Goal: Task Accomplishment & Management: Manage account settings

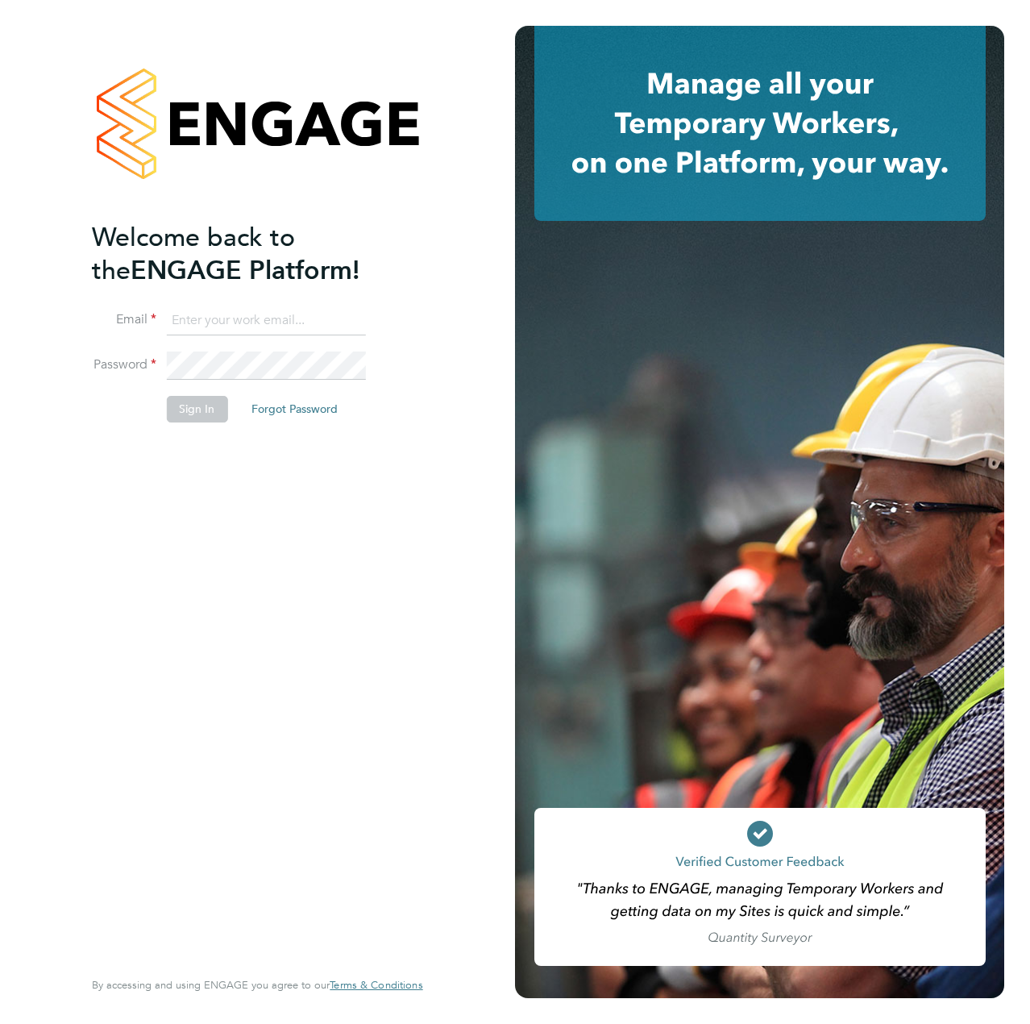
type input "[EMAIL_ADDRESS][DOMAIN_NAME]"
drag, startPoint x: 170, startPoint y: 450, endPoint x: 196, endPoint y: 418, distance: 40.7
click at [173, 449] on div "Welcome back to the ENGAGE Platform! Email liam.dunienville@vistry.co.uk Passwo…" at bounding box center [249, 592] width 314 height 743
click at [197, 418] on button "Sign In" at bounding box center [196, 409] width 61 height 26
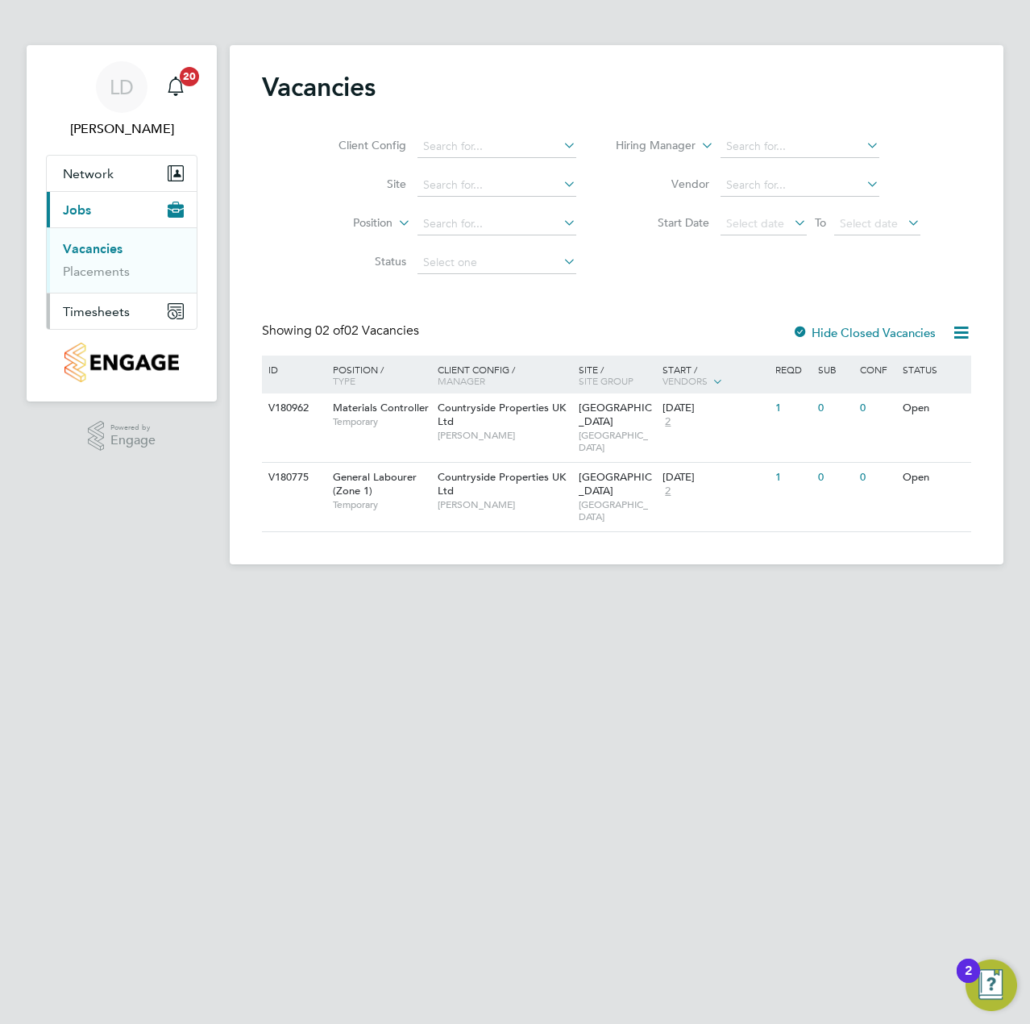
click at [102, 320] on button "Timesheets" at bounding box center [122, 310] width 150 height 35
click at [113, 288] on link "Timesheets" at bounding box center [96, 284] width 67 height 15
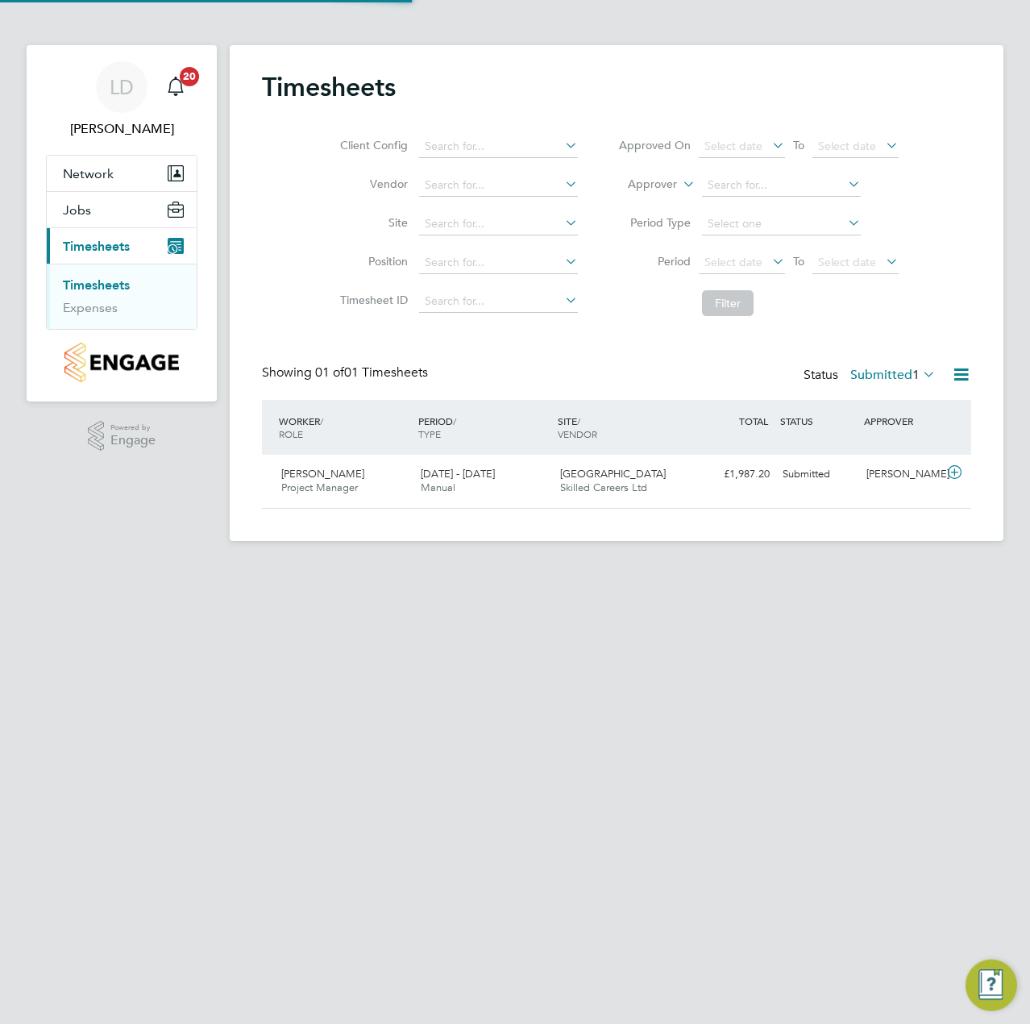
scroll to position [41, 140]
click at [957, 475] on icon at bounding box center [955, 472] width 20 height 13
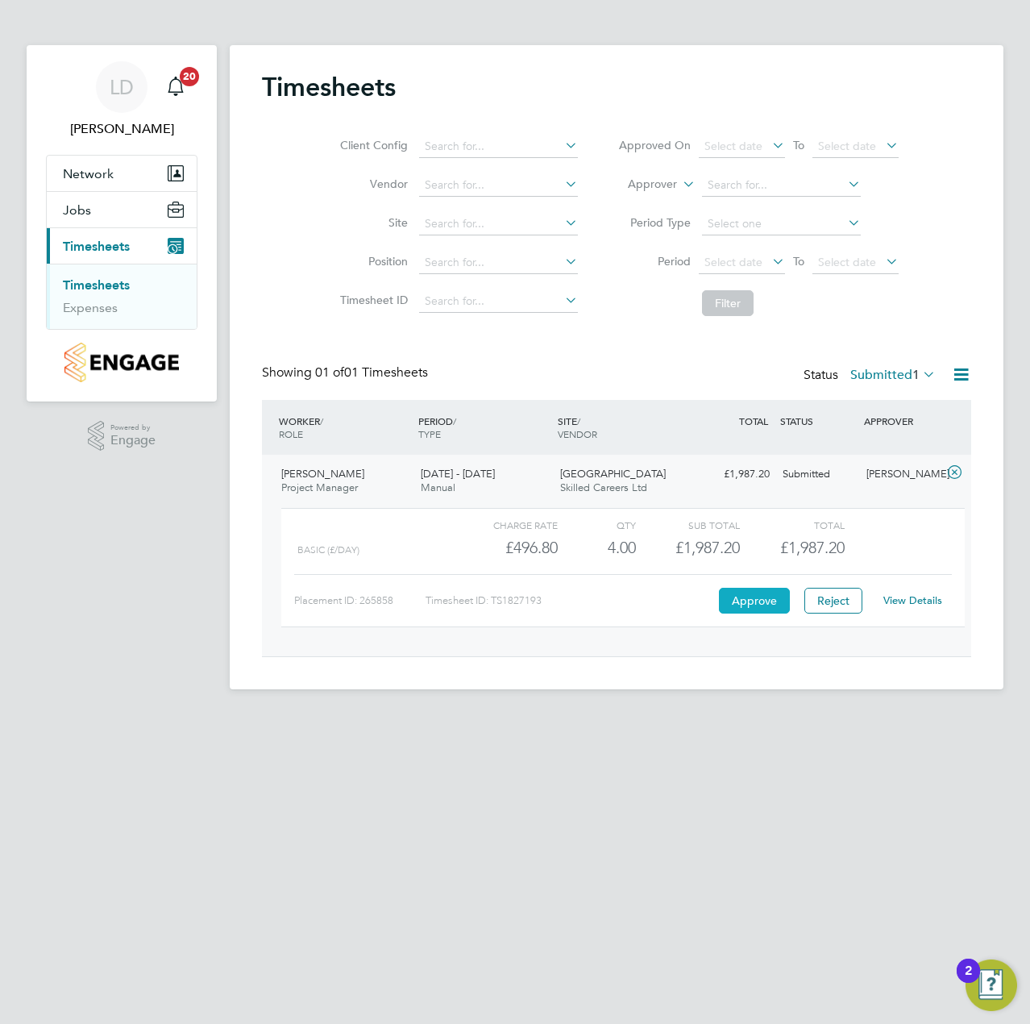
click at [744, 605] on button "Approve" at bounding box center [754, 601] width 71 height 26
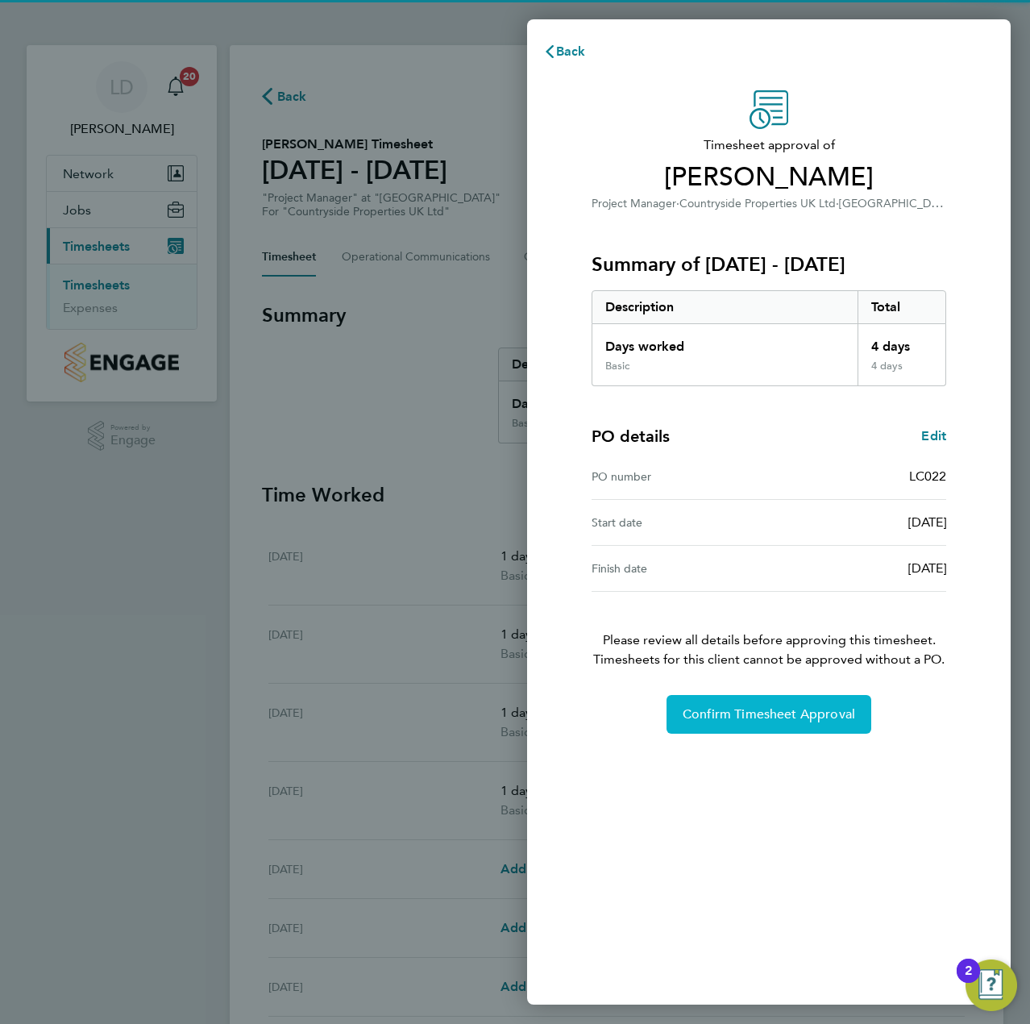
click at [734, 721] on span "Confirm Timesheet Approval" at bounding box center [769, 714] width 173 height 16
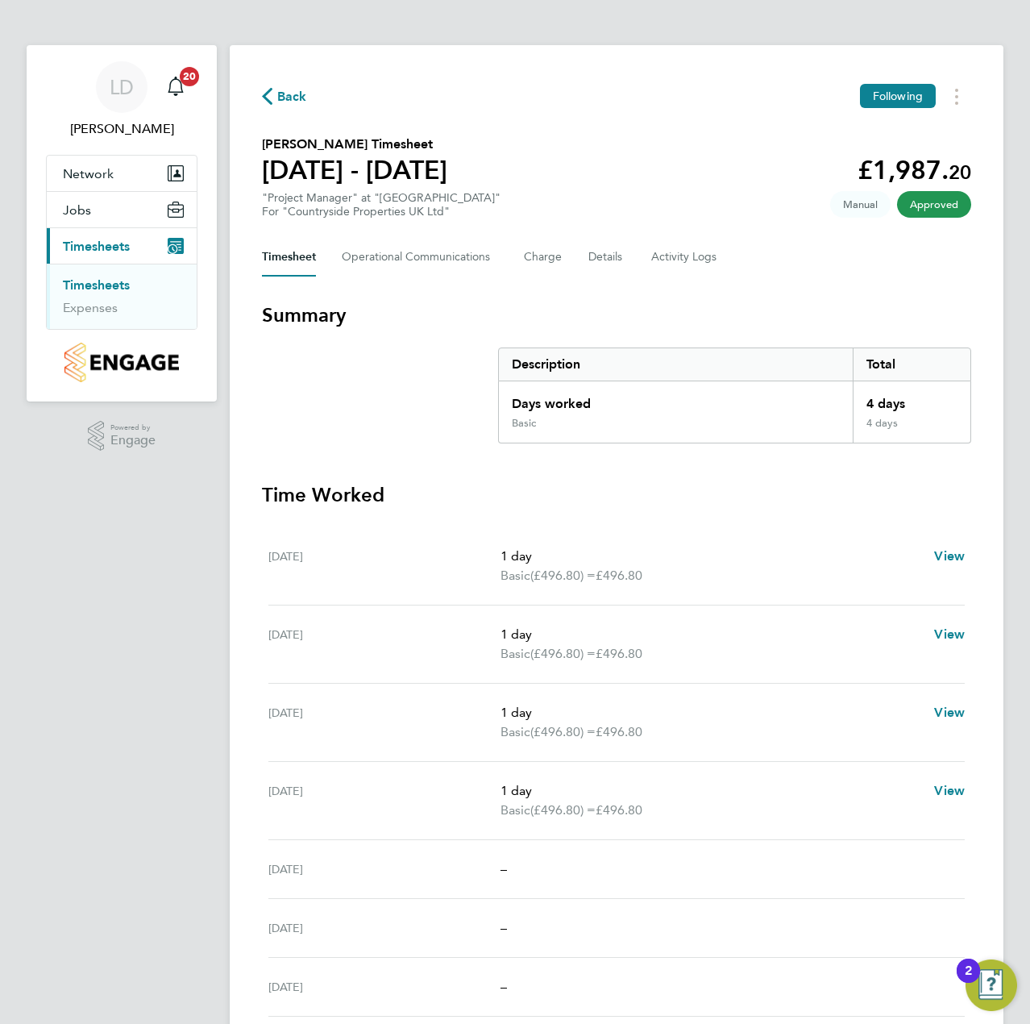
click at [291, 97] on span "Back" at bounding box center [292, 96] width 30 height 19
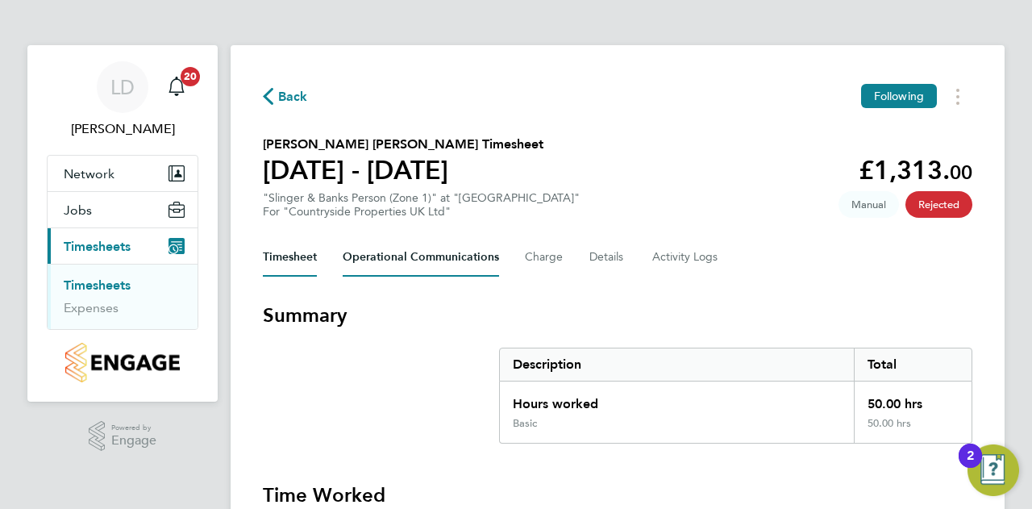
click at [472, 261] on Communications-tab "Operational Communications" at bounding box center [421, 257] width 156 height 39
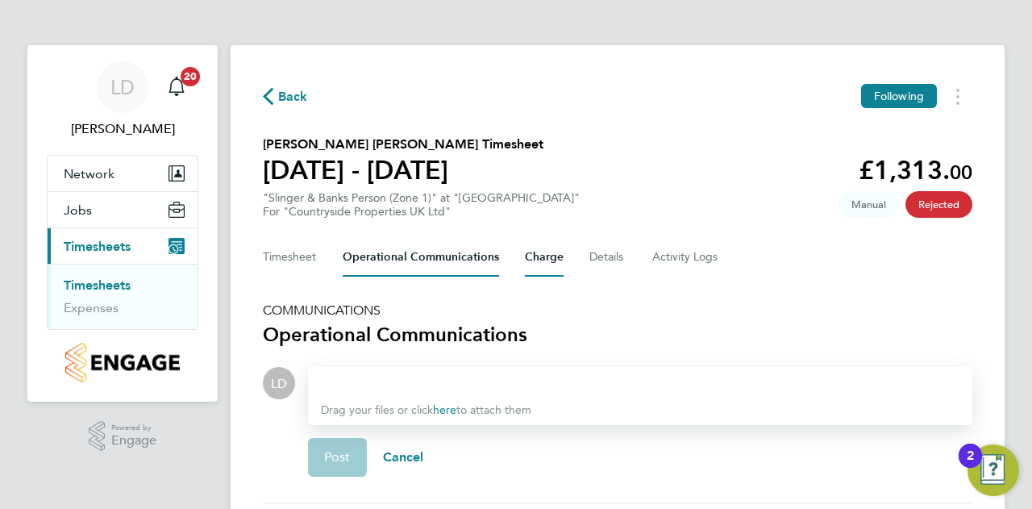
click at [550, 257] on button "Charge" at bounding box center [544, 257] width 39 height 39
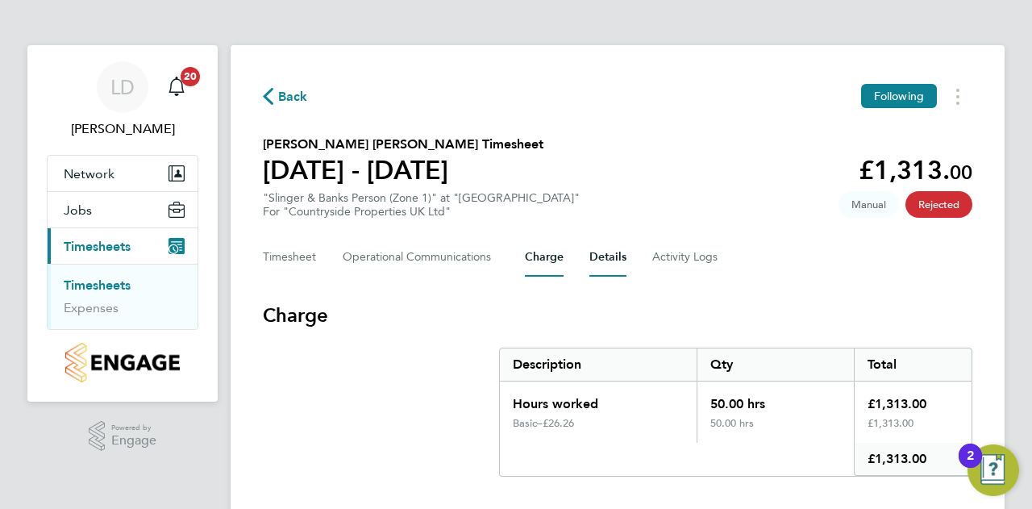
click at [605, 259] on button "Details" at bounding box center [607, 257] width 37 height 39
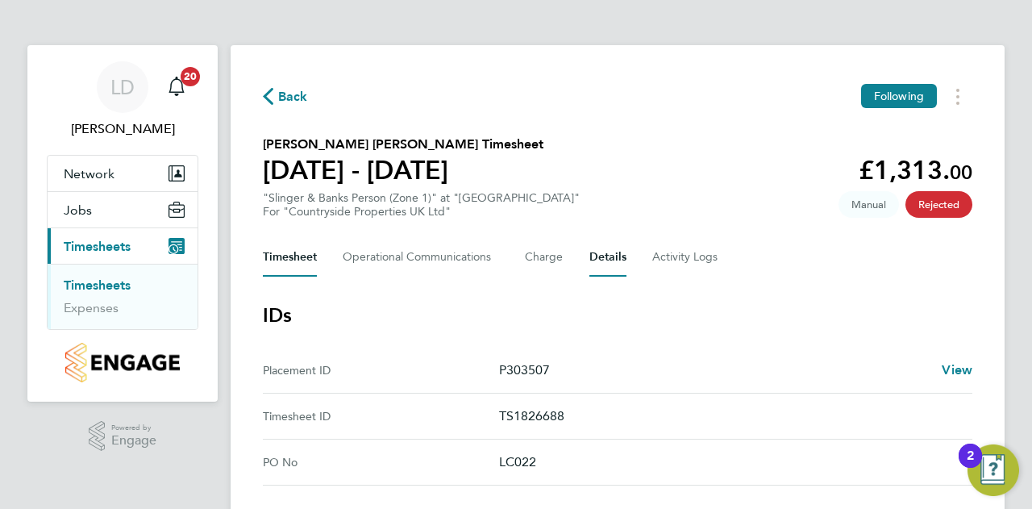
click at [287, 253] on button "Timesheet" at bounding box center [290, 257] width 54 height 39
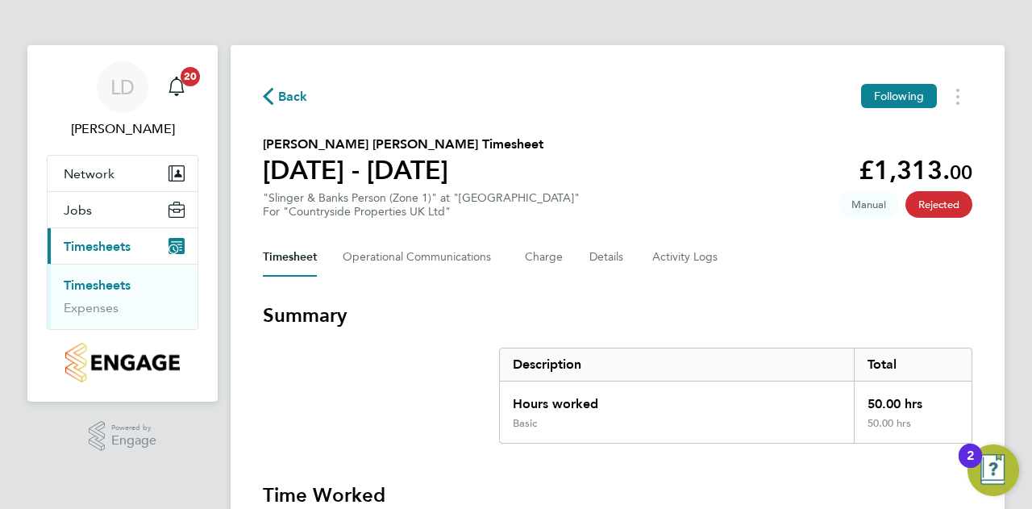
click at [290, 98] on span "Back" at bounding box center [293, 96] width 30 height 19
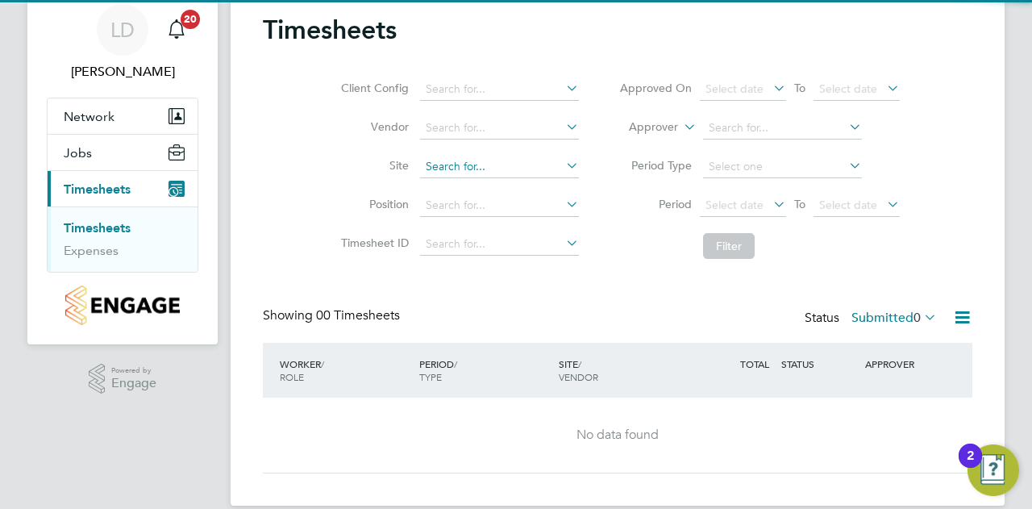
scroll to position [78, 0]
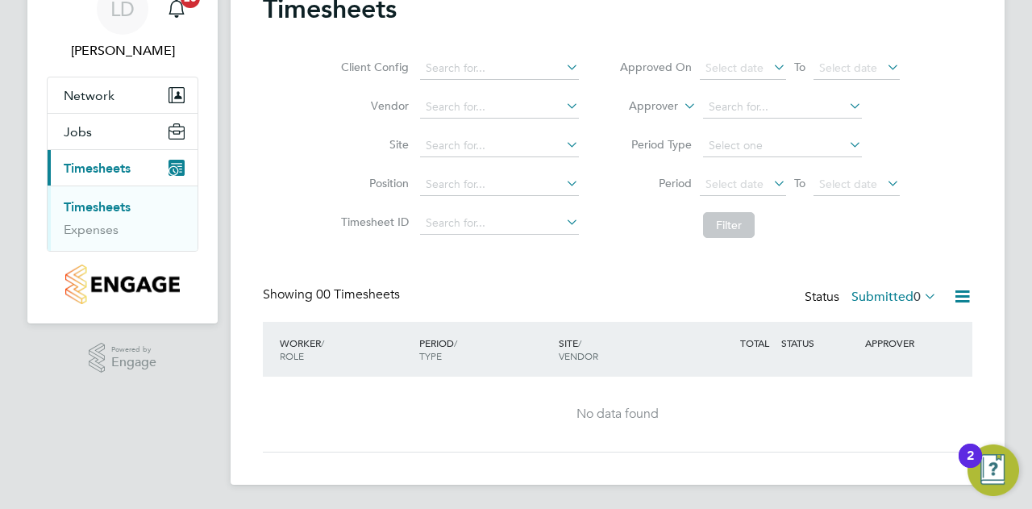
click at [905, 291] on label "Submitted 0" at bounding box center [893, 297] width 85 height 16
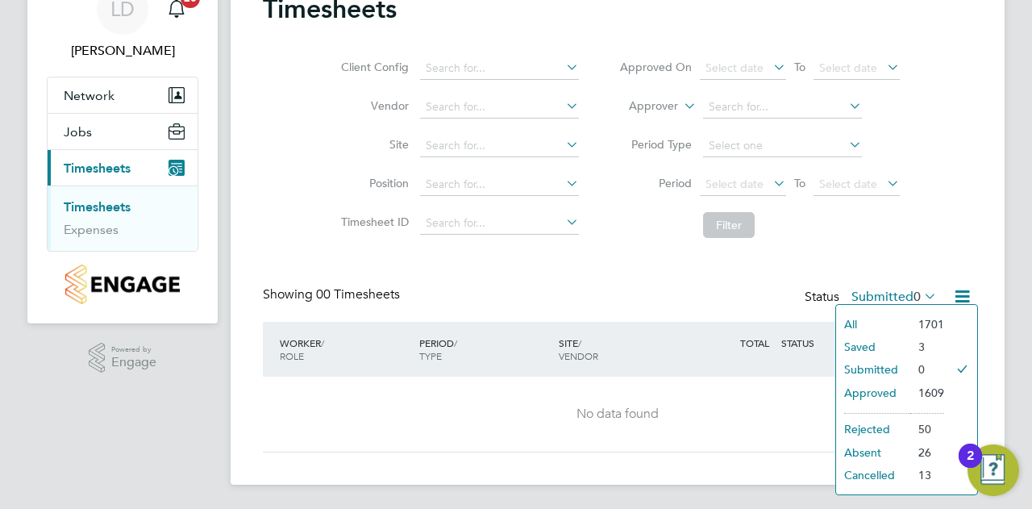
click at [888, 367] on li "Submitted" at bounding box center [873, 369] width 74 height 23
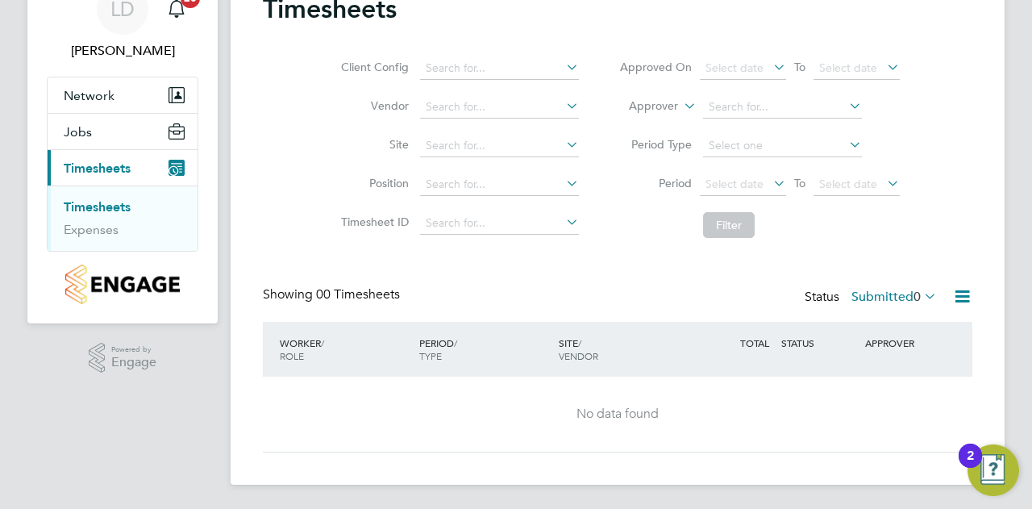
click at [872, 293] on label "Submitted 0" at bounding box center [893, 297] width 85 height 16
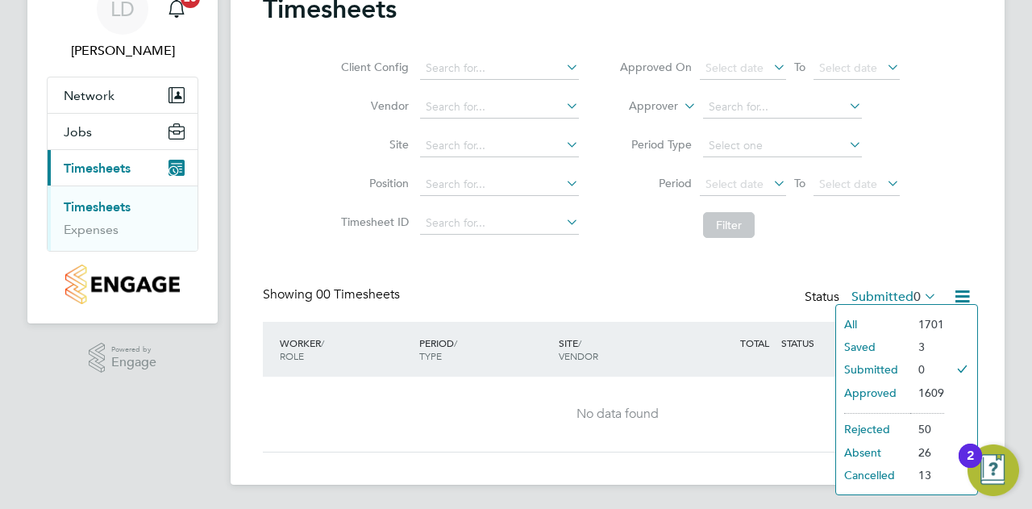
click at [876, 426] on li "Rejected" at bounding box center [873, 429] width 74 height 23
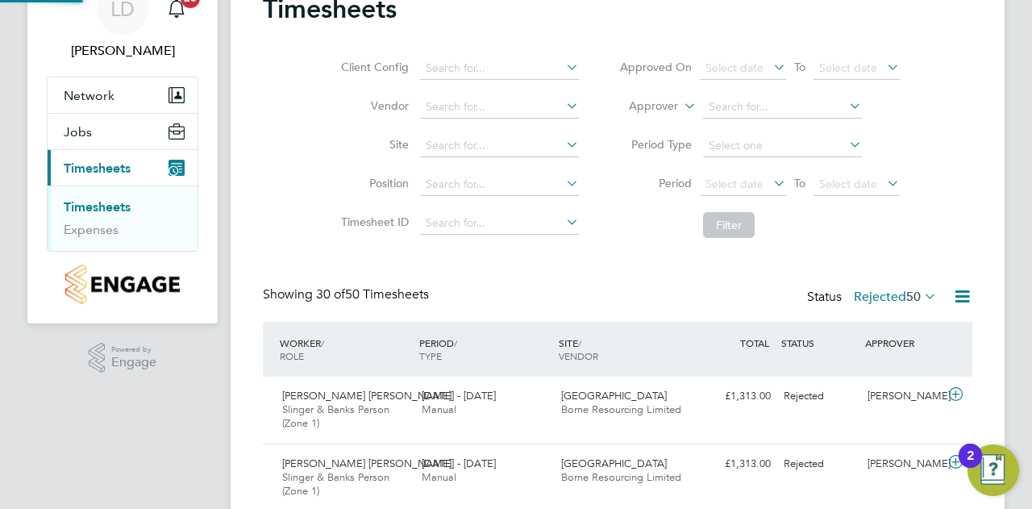
scroll to position [0, 0]
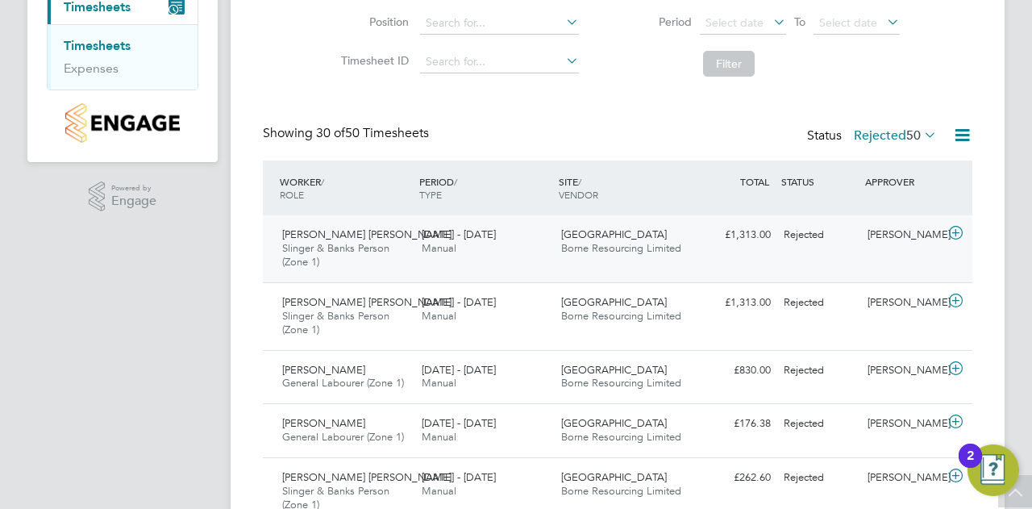
click at [955, 233] on icon at bounding box center [956, 233] width 20 height 13
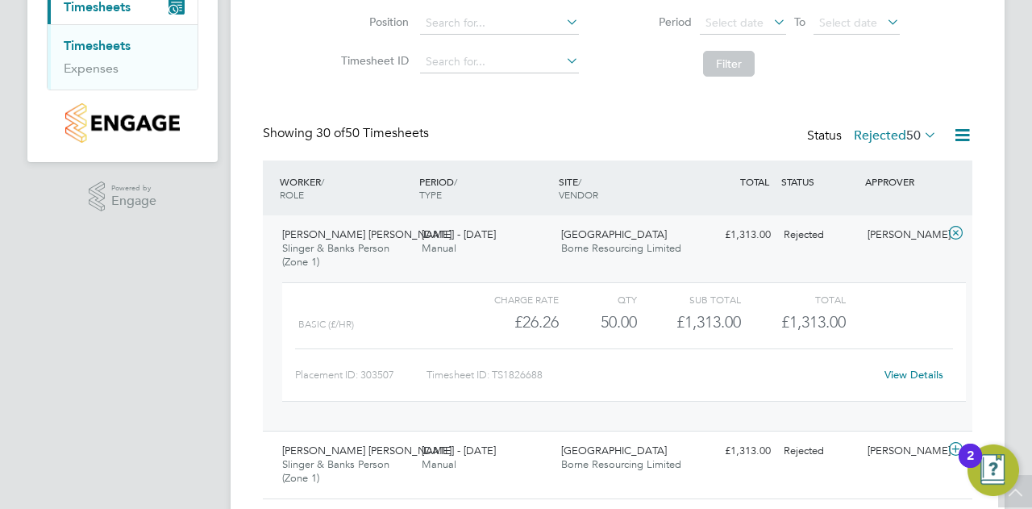
click at [897, 377] on link "View Details" at bounding box center [913, 375] width 59 height 14
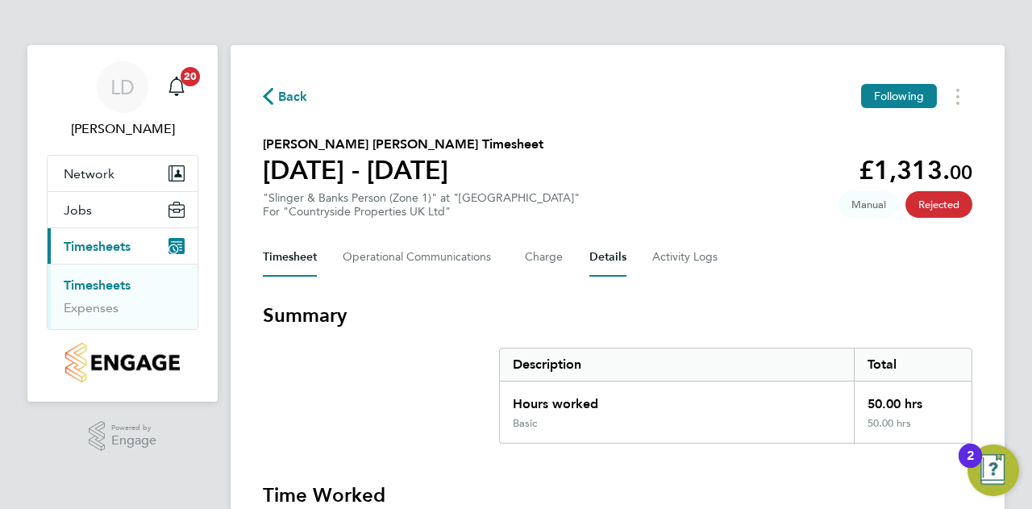
click at [613, 252] on button "Details" at bounding box center [607, 257] width 37 height 39
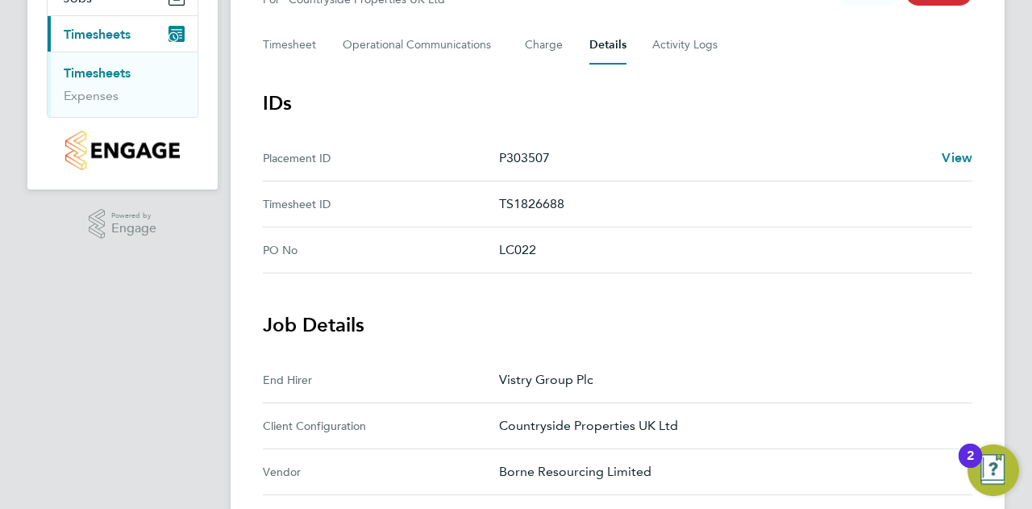
scroll to position [81, 0]
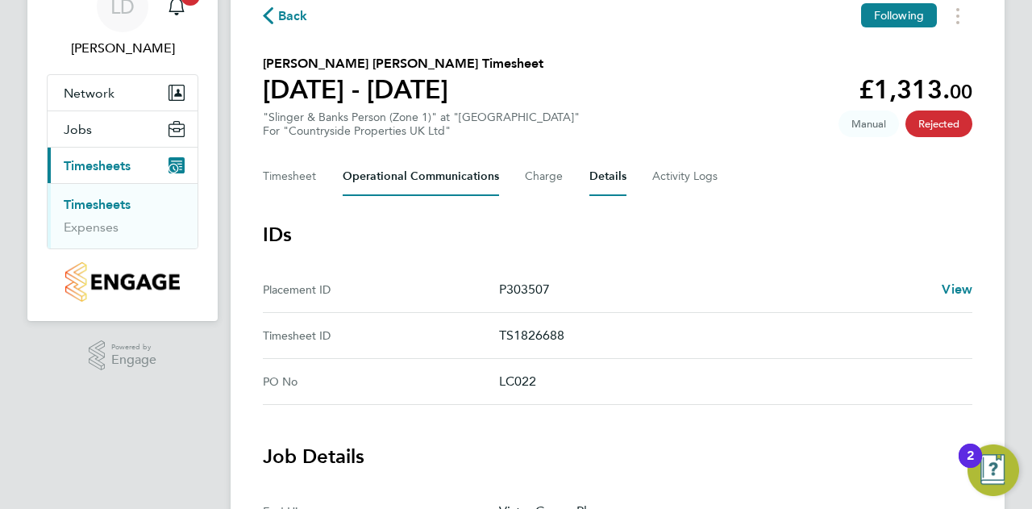
click at [460, 178] on Communications-tab "Operational Communications" at bounding box center [421, 176] width 156 height 39
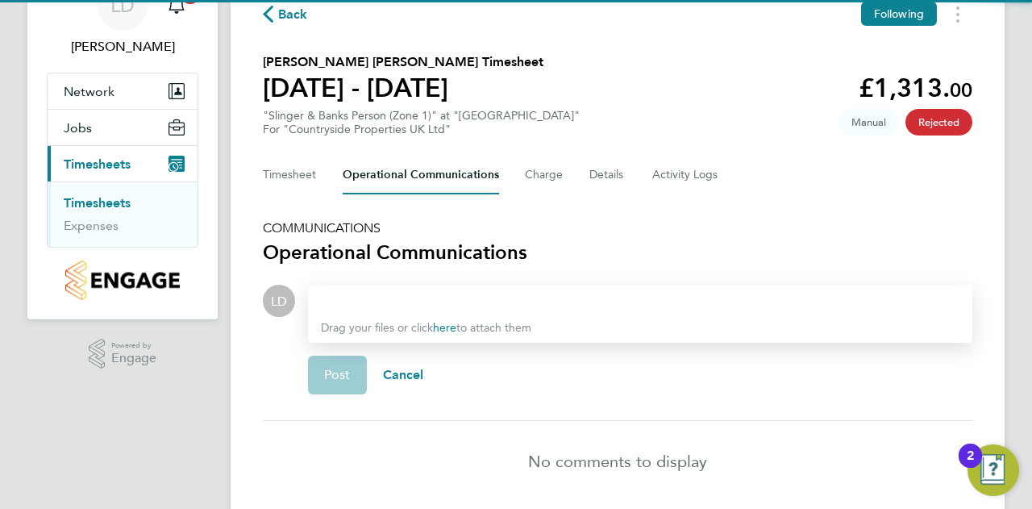
scroll to position [139, 0]
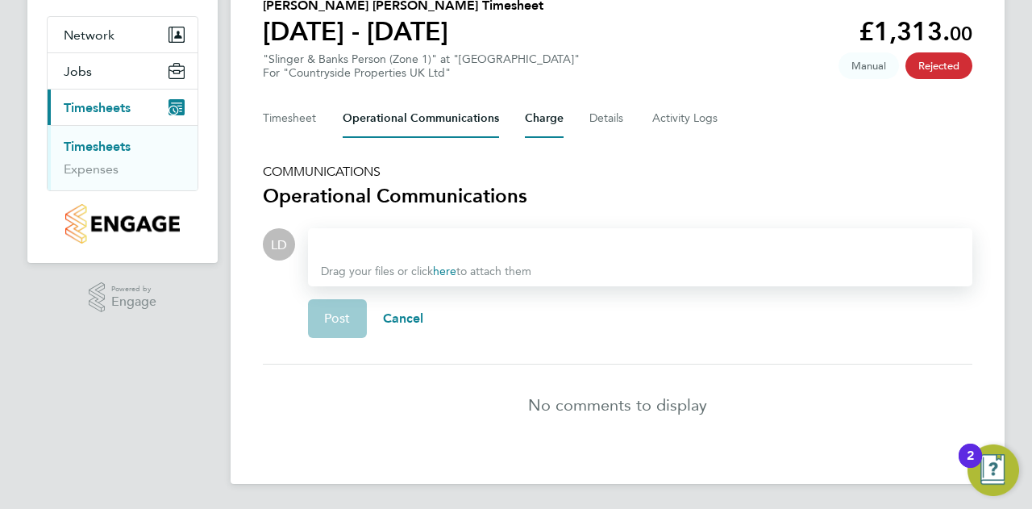
click at [532, 114] on button "Charge" at bounding box center [544, 118] width 39 height 39
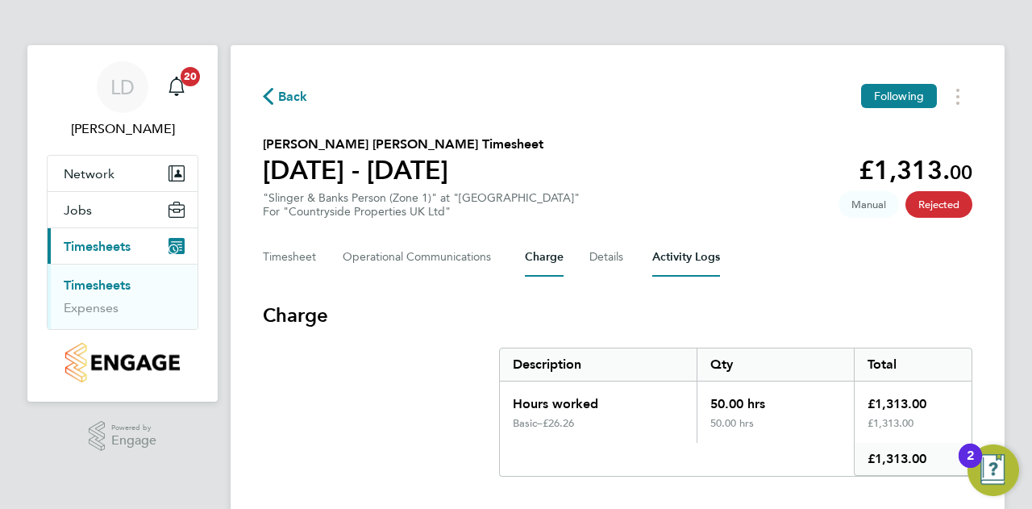
click at [666, 248] on Logs-tab "Activity Logs" at bounding box center [686, 257] width 68 height 39
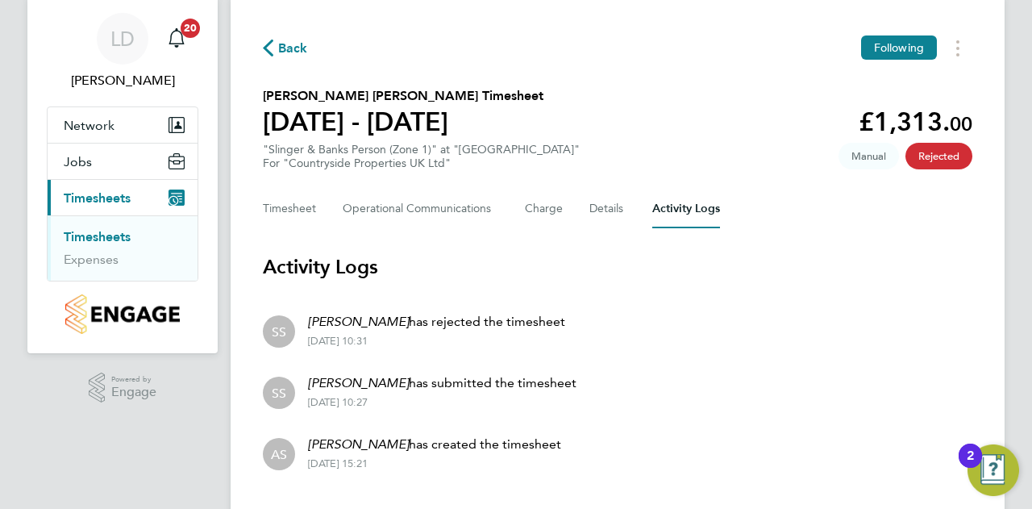
scroll to position [86, 0]
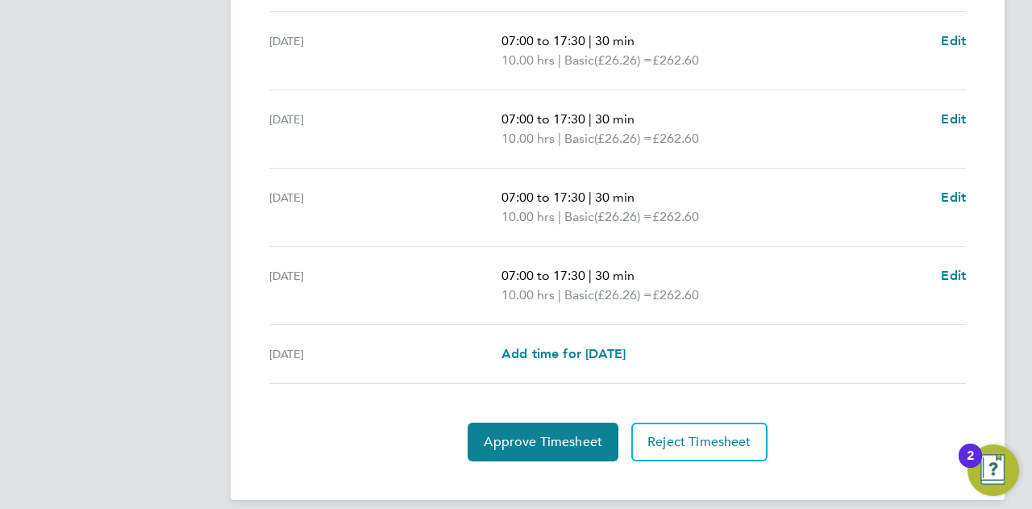
scroll to position [607, 0]
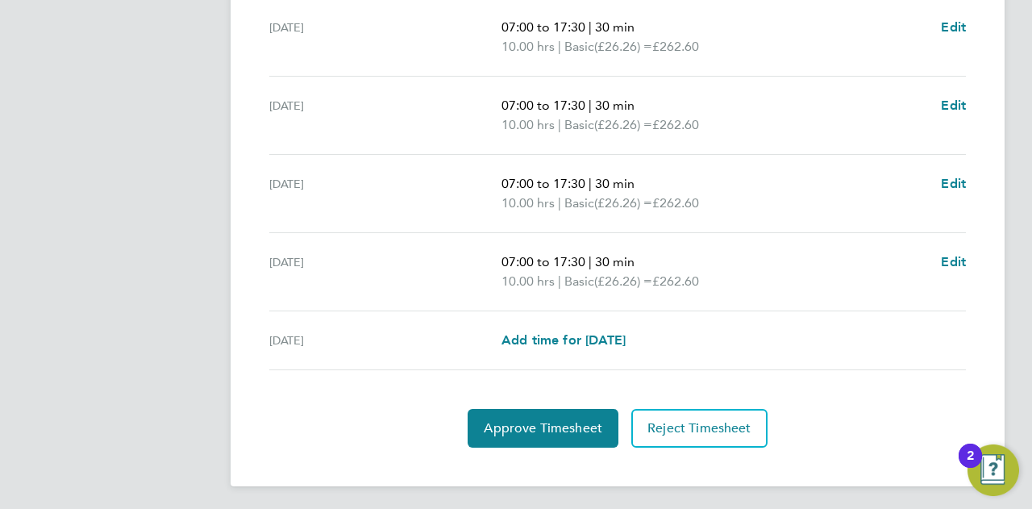
click at [547, 399] on section "Time Worked [DATE] 07:00 to 17:30 | 30 min 10.00 hrs | Basic (£26.26) = £262.60…" at bounding box center [617, 161] width 709 height 572
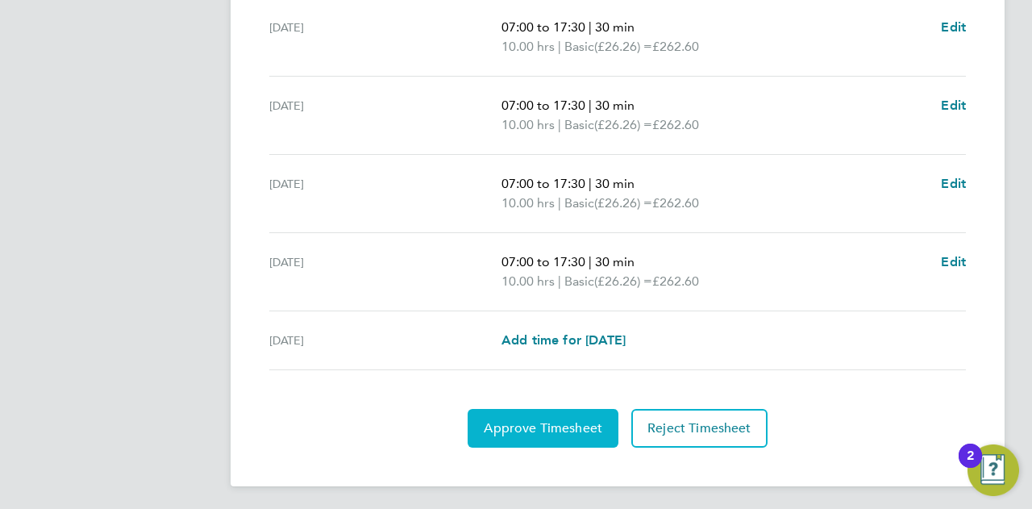
click at [542, 413] on button "Approve Timesheet" at bounding box center [543, 428] width 151 height 39
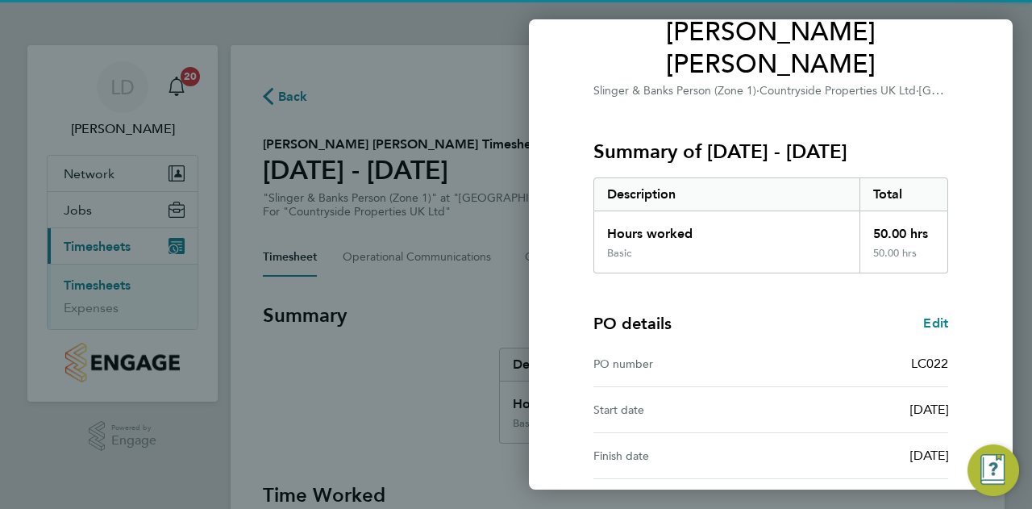
scroll to position [261, 0]
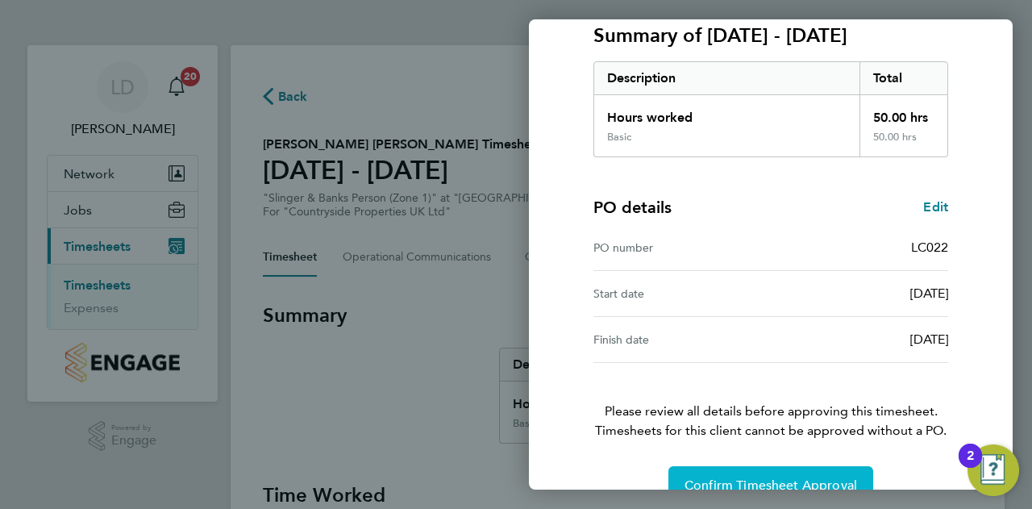
click at [728, 477] on span "Confirm Timesheet Approval" at bounding box center [770, 485] width 173 height 16
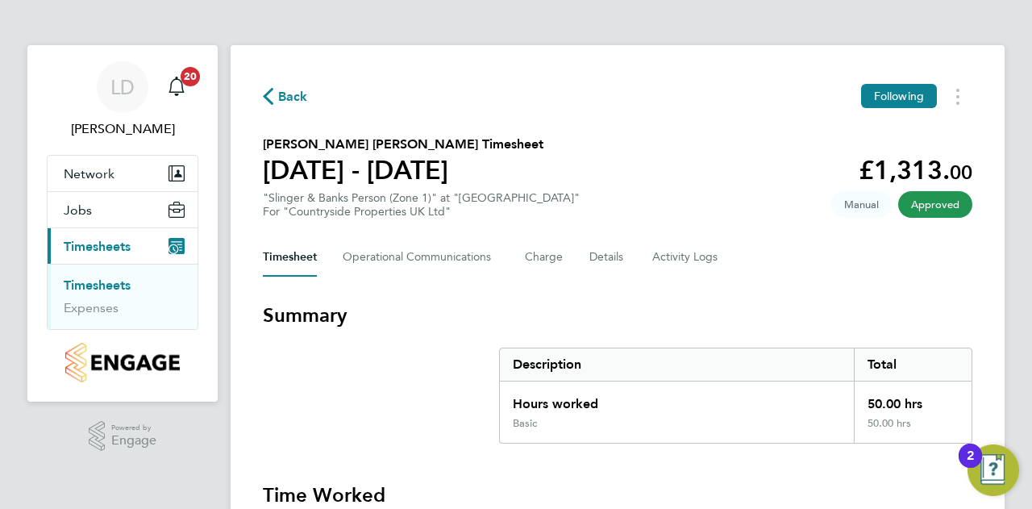
click at [302, 94] on span "Back" at bounding box center [293, 96] width 30 height 19
